Goal: Task Accomplishment & Management: Use online tool/utility

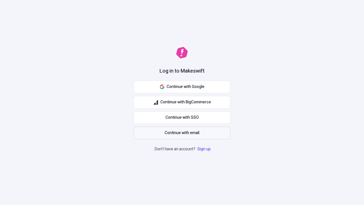
click at [182, 133] on span "Continue with email" at bounding box center [182, 133] width 35 height 6
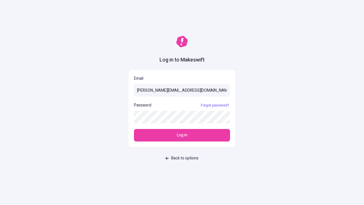
type input "[PERSON_NAME][EMAIL_ADDRESS][DOMAIN_NAME]"
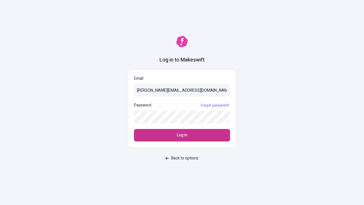
click at [182, 135] on span "Log in" at bounding box center [182, 135] width 11 height 6
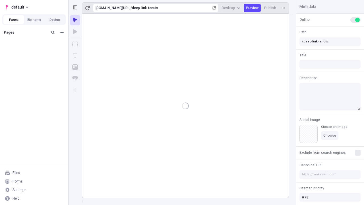
type input "/deep-link-tenuis"
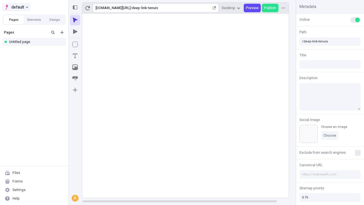
click at [16, 7] on span "default" at bounding box center [17, 7] width 13 height 7
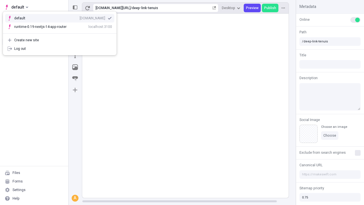
click at [60, 40] on div "Create new site" at bounding box center [63, 40] width 98 height 5
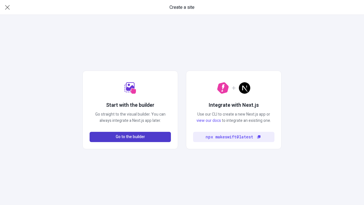
click at [130, 137] on span "Go to the builder" at bounding box center [130, 137] width 29 height 6
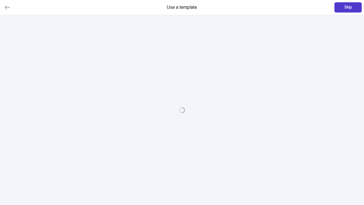
click at [348, 7] on span "Skip" at bounding box center [348, 7] width 8 height 6
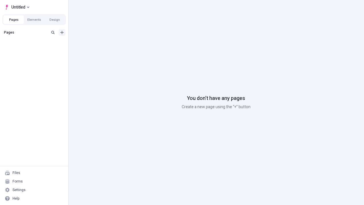
click at [62, 32] on icon "Add new" at bounding box center [61, 32] width 3 height 3
click at [36, 51] on div "Blank page" at bounding box center [36, 51] width 55 height 9
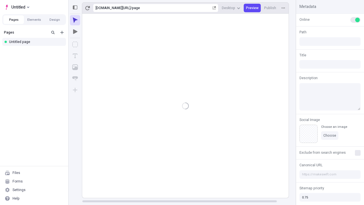
type input "/page"
click at [271, 8] on span "Publish" at bounding box center [270, 8] width 12 height 5
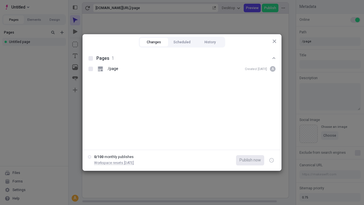
click at [154, 42] on button "Changes" at bounding box center [154, 42] width 28 height 9
click at [91, 58] on div at bounding box center [90, 58] width 5 height 5
checkbox input "true"
click at [272, 160] on icon "button" at bounding box center [271, 160] width 1 height 2
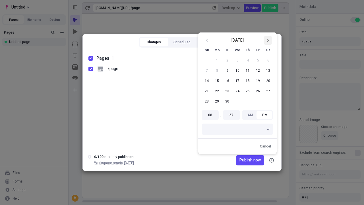
click at [268, 40] on icon "Go to next month" at bounding box center [267, 40] width 3 height 3
click at [238, 60] on button "1" at bounding box center [237, 60] width 10 height 10
click at [241, 160] on span "Publish now" at bounding box center [250, 160] width 21 height 6
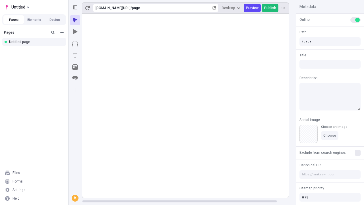
click at [271, 8] on span "Publish" at bounding box center [270, 8] width 12 height 5
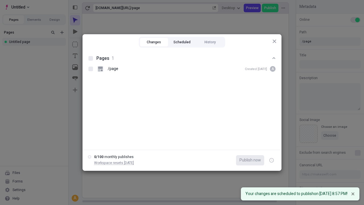
click at [182, 42] on button "Scheduled" at bounding box center [182, 42] width 28 height 9
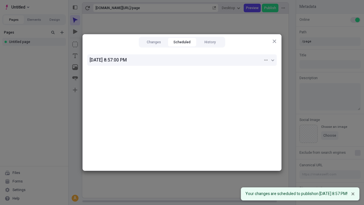
click at [182, 60] on div "[DATE] 8:57:00 PM" at bounding box center [177, 60] width 174 height 7
